Goal: Task Accomplishment & Management: Complete application form

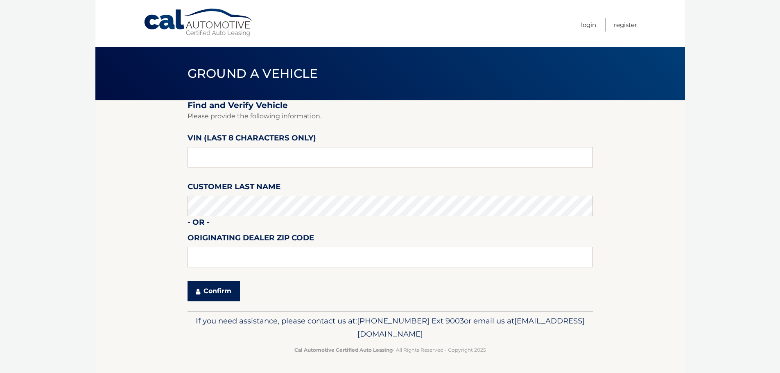
click at [217, 301] on button "Confirm" at bounding box center [214, 291] width 52 height 20
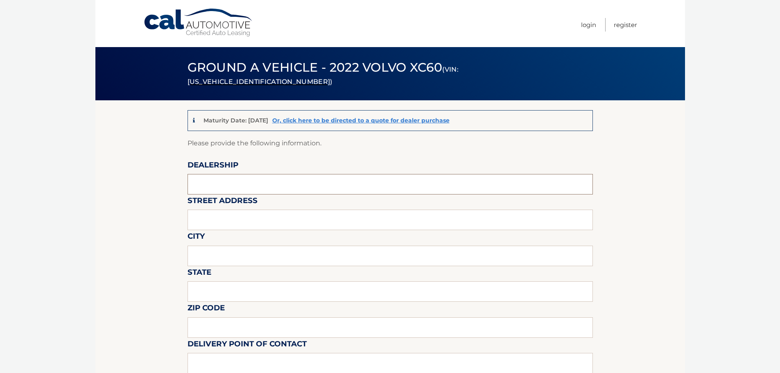
click at [229, 182] on input "text" at bounding box center [390, 184] width 405 height 20
type input "[PERSON_NAME] Volvo Coconut Creek"
click at [232, 224] on input "text" at bounding box center [390, 220] width 405 height 20
type input "[STREET_ADDRESS]"
click at [203, 260] on input "text" at bounding box center [390, 256] width 405 height 20
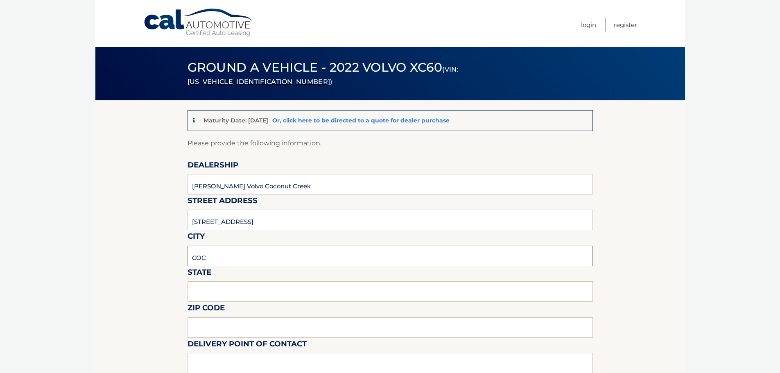
type input "[GEOGRAPHIC_DATA]"
click at [230, 292] on input "text" at bounding box center [390, 291] width 405 height 20
type input "f"
type input "[US_STATE]"
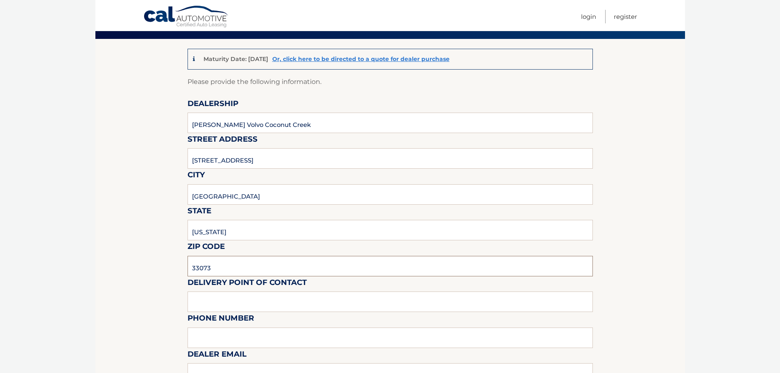
scroll to position [123, 0]
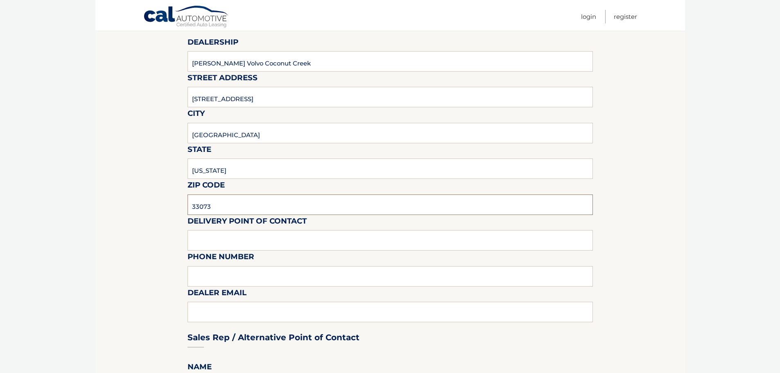
type input "33073"
click at [218, 247] on input "text" at bounding box center [390, 240] width 405 height 20
type input "[PERSON_NAME]"
type input "9545903760"
type input "[PERSON_NAME][EMAIL_ADDRESS][DOMAIN_NAME]"
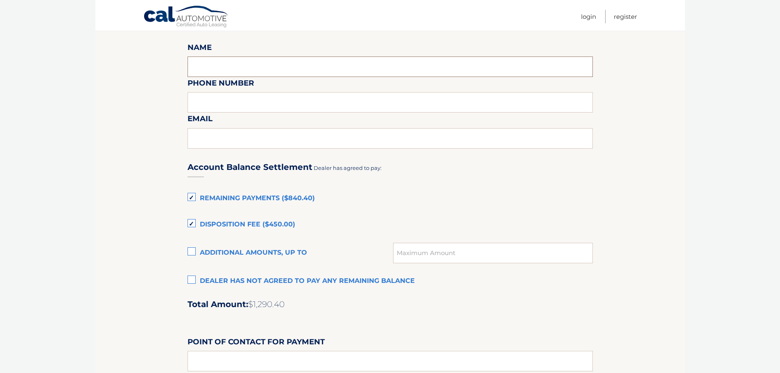
scroll to position [455, 0]
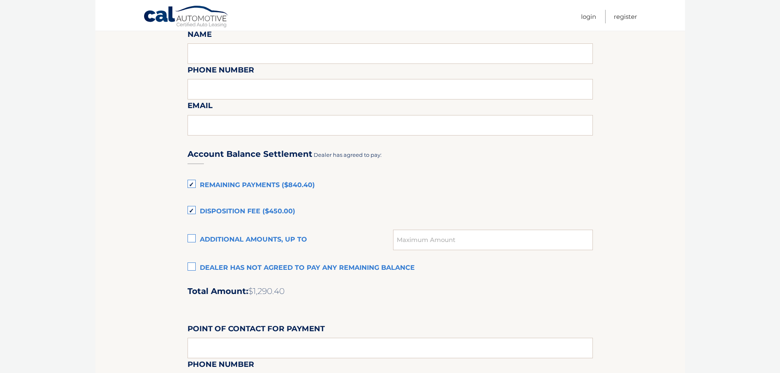
drag, startPoint x: 194, startPoint y: 199, endPoint x: 195, endPoint y: 204, distance: 4.8
click at [194, 194] on label "Remaining Payments ($840.40)" at bounding box center [390, 185] width 405 height 16
click at [0, 0] on input "Remaining Payments ($840.40)" at bounding box center [0, 0] width 0 height 0
click at [191, 220] on label "Disposition Fee ($450.00)" at bounding box center [390, 212] width 405 height 16
click at [0, 0] on input "Disposition Fee ($450.00)" at bounding box center [0, 0] width 0 height 0
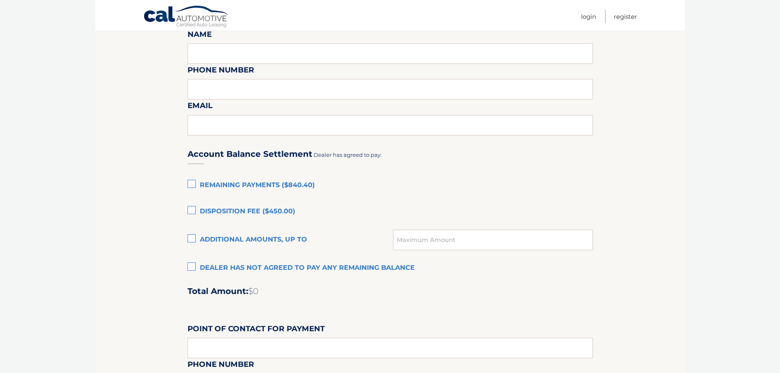
click at [195, 276] on label "Dealer has not agreed to pay any remaining balance" at bounding box center [390, 268] width 405 height 16
click at [0, 0] on input "Dealer has not agreed to pay any remaining balance" at bounding box center [0, 0] width 0 height 0
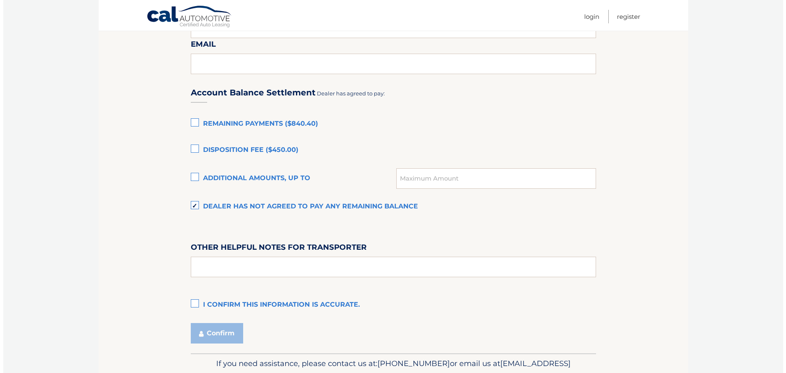
scroll to position [583, 0]
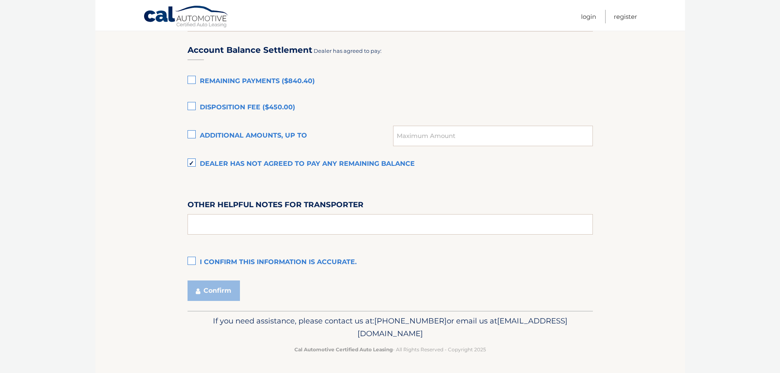
click at [194, 256] on label "I confirm this information is accurate." at bounding box center [390, 262] width 405 height 16
click at [0, 0] on input "I confirm this information is accurate." at bounding box center [0, 0] width 0 height 0
click at [208, 287] on button "Confirm" at bounding box center [214, 291] width 52 height 20
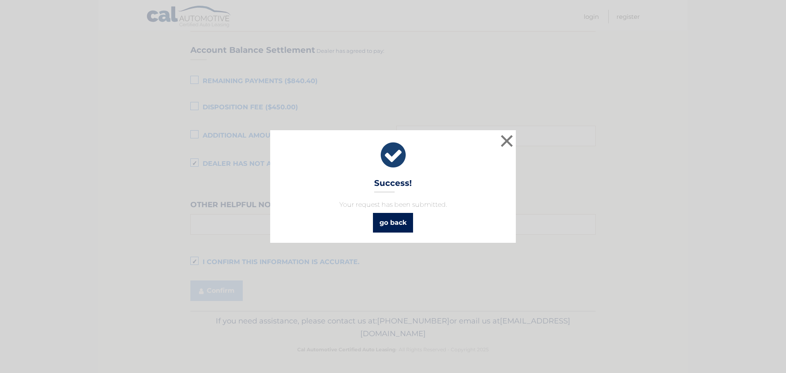
click at [401, 226] on link "go back" at bounding box center [393, 223] width 40 height 20
